Goal: Transaction & Acquisition: Purchase product/service

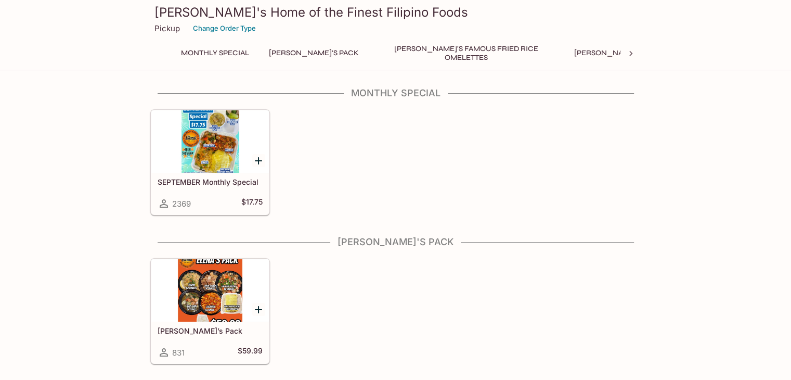
click at [196, 174] on div "SEPTEMBER Monthly Special 2369 $17.75" at bounding box center [210, 194] width 118 height 42
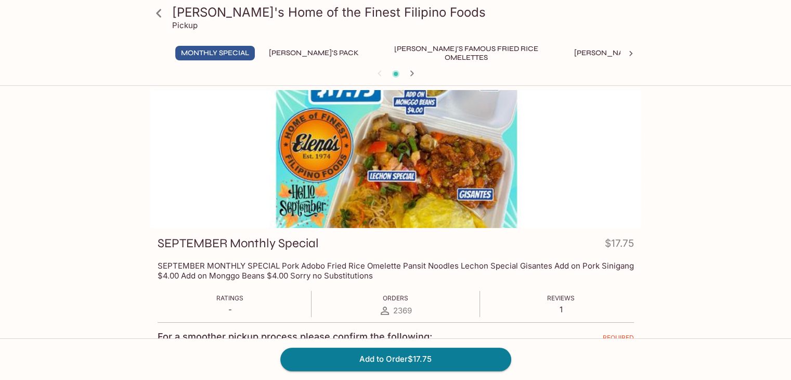
click at [430, 197] on div at bounding box center [395, 159] width 491 height 138
click at [161, 13] on icon at bounding box center [159, 13] width 18 height 18
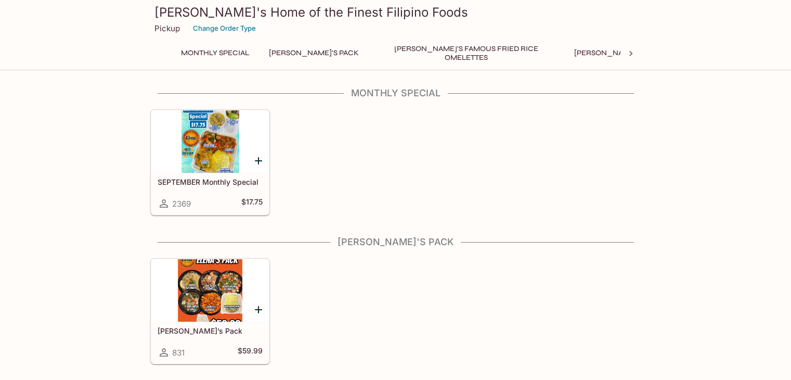
click at [226, 299] on div at bounding box center [210, 290] width 118 height 62
click at [249, 309] on div at bounding box center [258, 309] width 21 height 21
click at [229, 332] on h5 "[PERSON_NAME]’s Pack" at bounding box center [210, 330] width 105 height 9
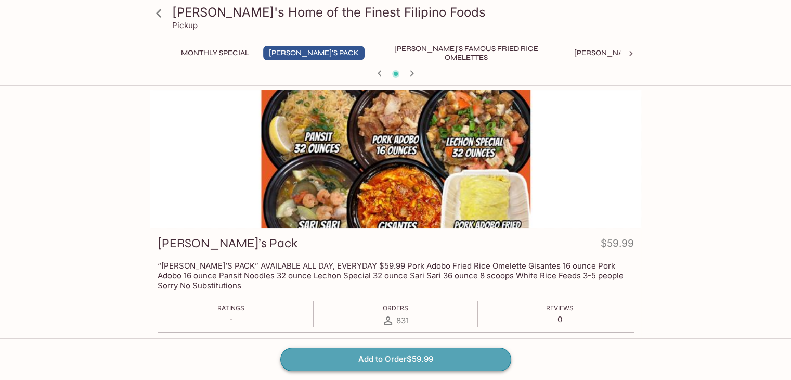
click at [449, 361] on button "Add to Order $59.99" at bounding box center [395, 359] width 231 height 23
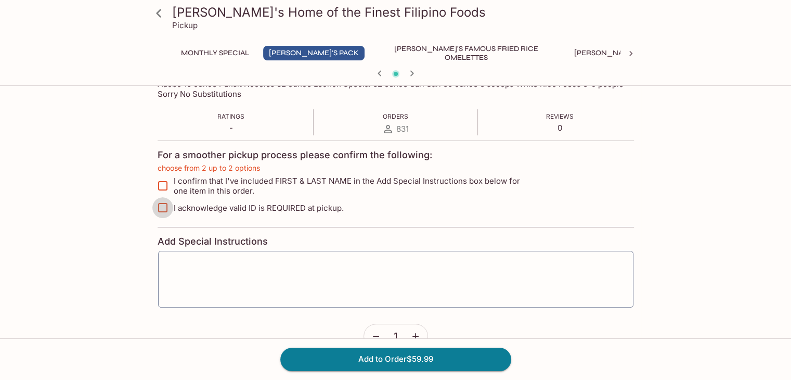
click at [165, 207] on input "I acknowledge valid ID is REQUIRED at pickup." at bounding box center [162, 207] width 21 height 21
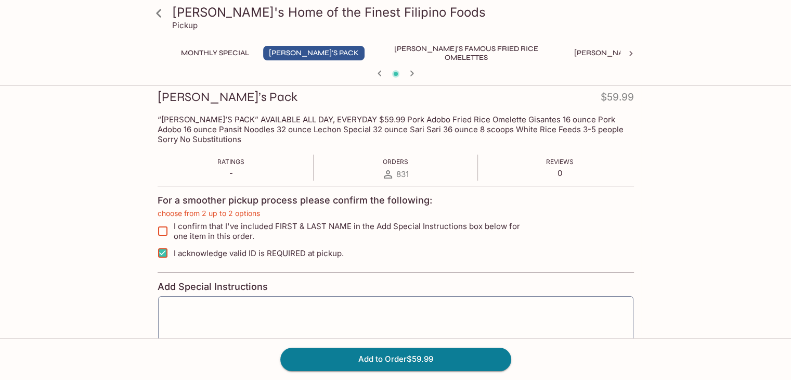
scroll to position [156, 0]
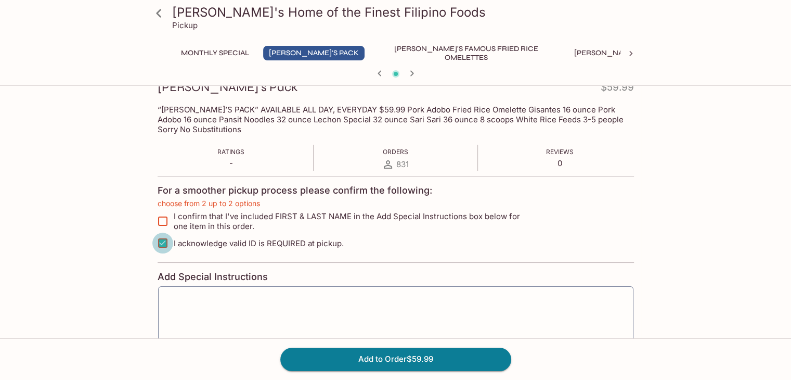
click at [162, 244] on input "I acknowledge valid ID is REQUIRED at pickup." at bounding box center [162, 243] width 21 height 21
checkbox input "false"
click at [160, 225] on input "I confirm that I've included FIRST & LAST NAME in the Add Special Instructions …" at bounding box center [162, 221] width 21 height 21
checkbox input "true"
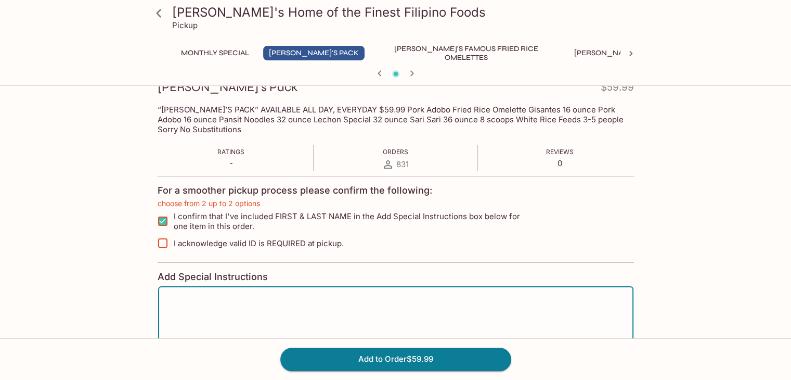
click at [195, 295] on textarea at bounding box center [395, 315] width 461 height 40
type textarea "Ann Aarona"
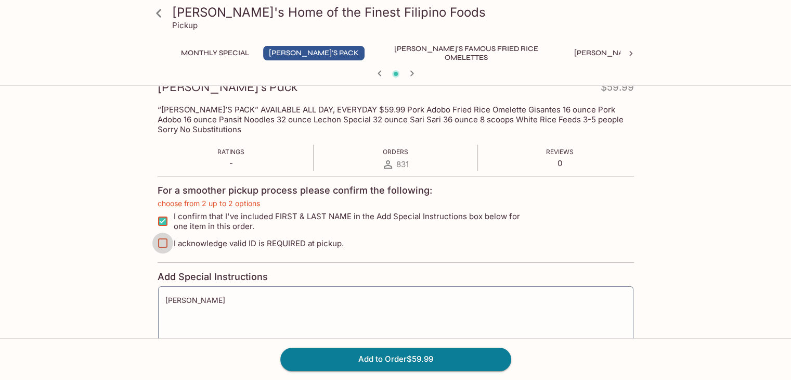
click at [164, 248] on input "I acknowledge valid ID is REQUIRED at pickup." at bounding box center [162, 243] width 21 height 21
checkbox input "true"
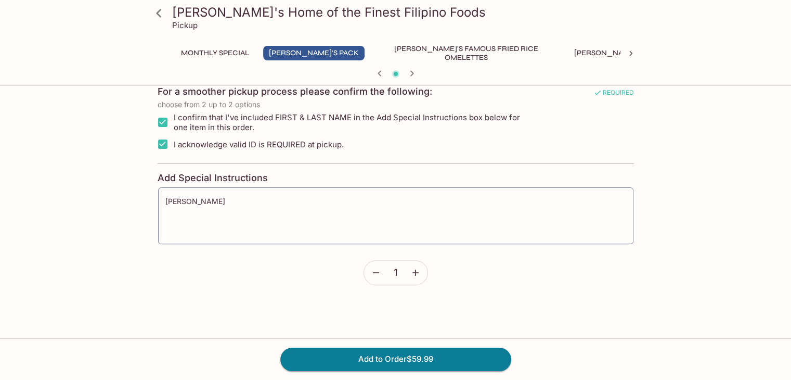
scroll to position [260, 0]
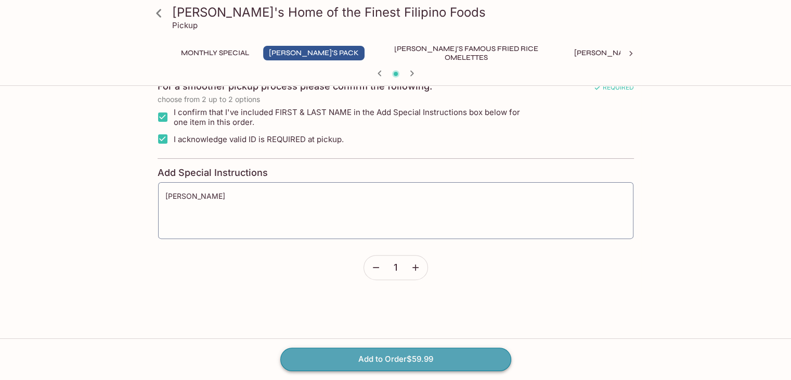
click at [399, 355] on button "Add to Order $59.99" at bounding box center [395, 359] width 231 height 23
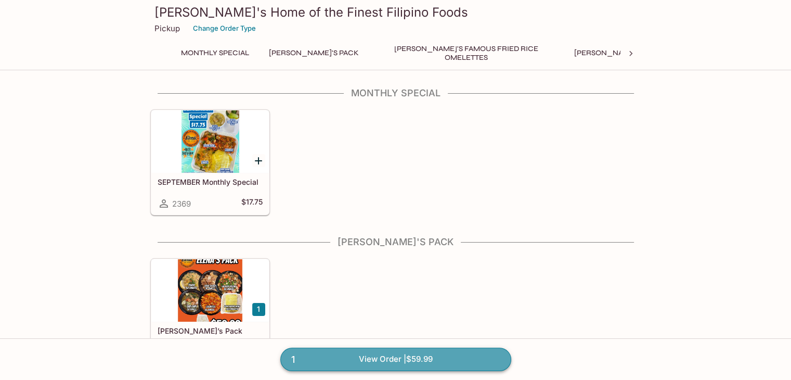
click at [381, 356] on link "1 View Order | $59.99" at bounding box center [395, 359] width 231 height 23
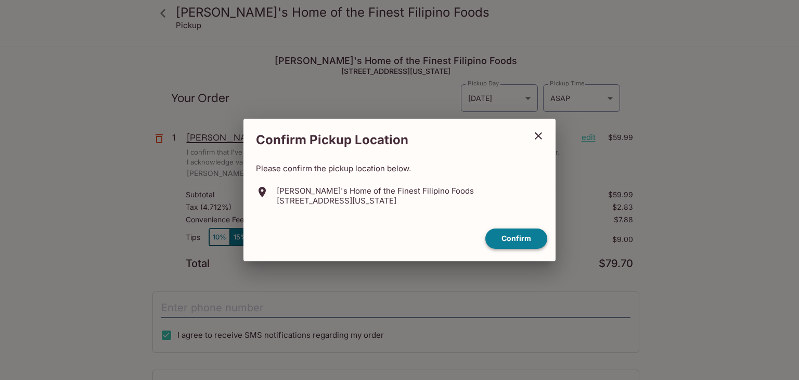
click at [521, 242] on button "Confirm" at bounding box center [516, 238] width 62 height 20
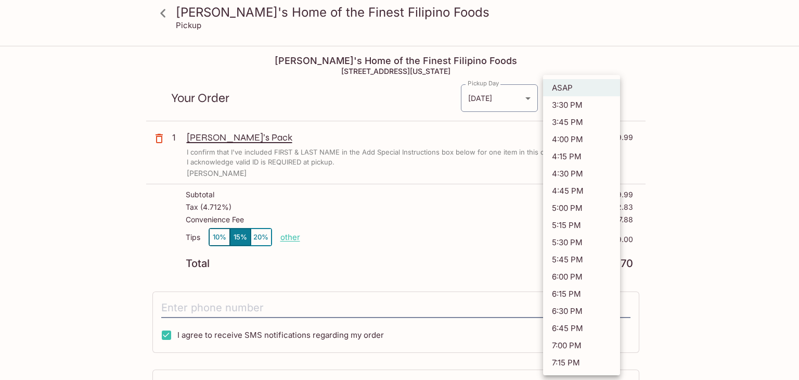
click at [611, 96] on body "Elena's Home of the Finest Filipino Foods Pickup Elena's Home of the Finest Fil…" at bounding box center [399, 237] width 799 height 380
click at [571, 204] on li "5:00 PM" at bounding box center [581, 207] width 77 height 17
type input "2025-09-03T03:00:01.000000Z"
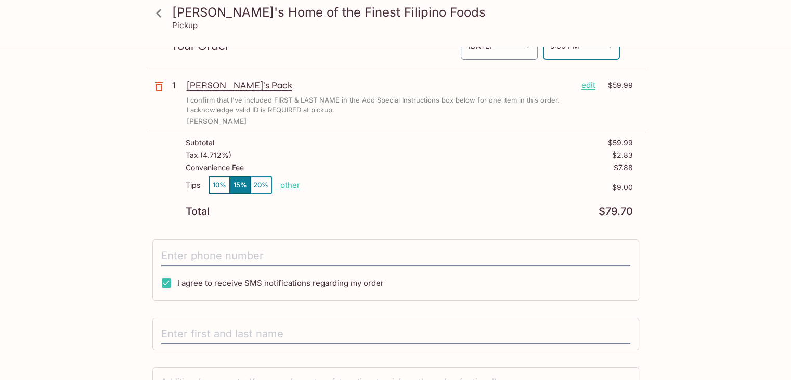
scroll to position [134, 0]
